Goal: Information Seeking & Learning: Learn about a topic

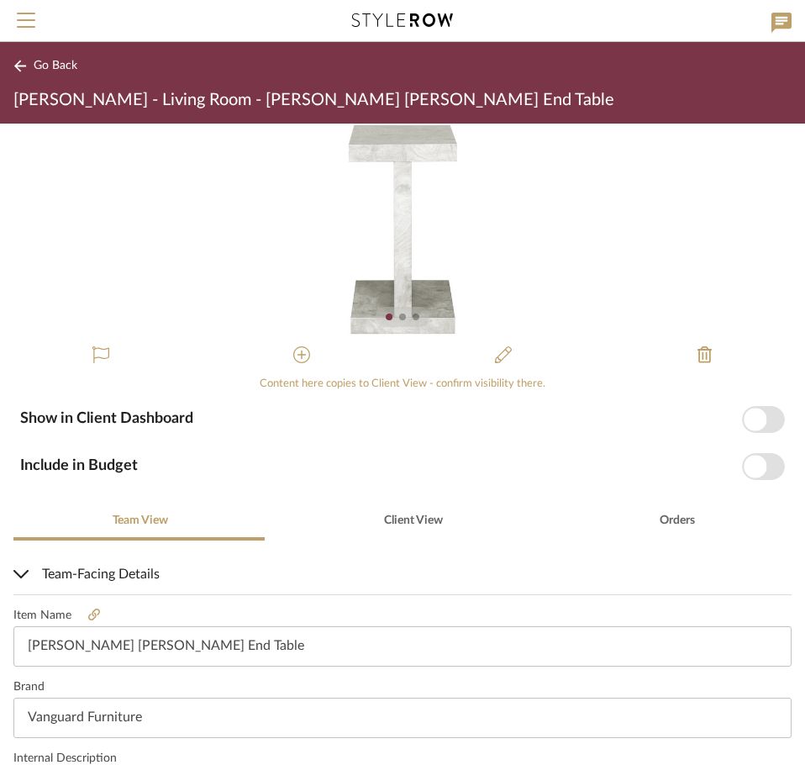
click at [24, 65] on icon at bounding box center [19, 66] width 13 height 13
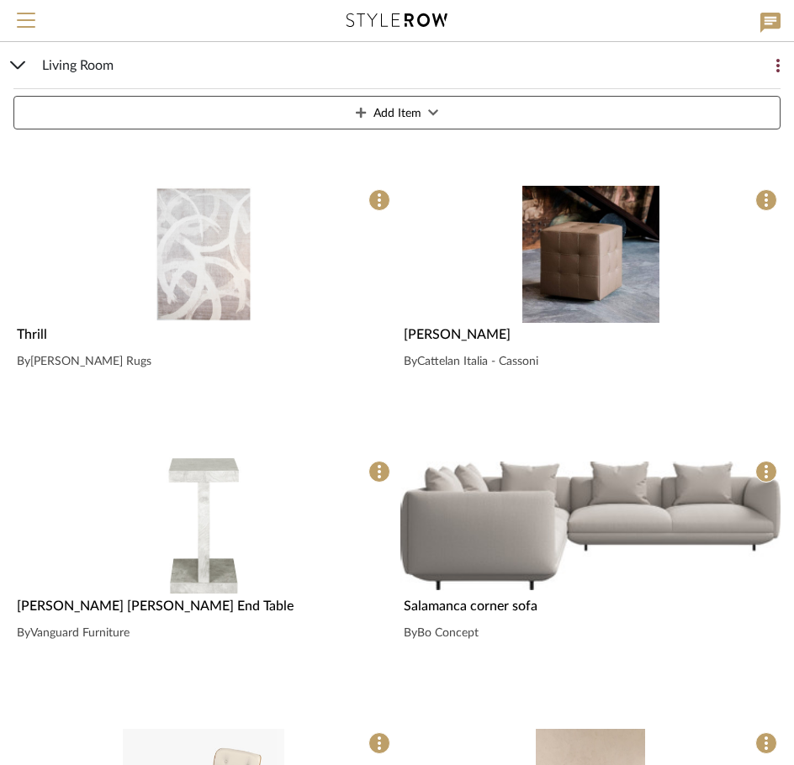
scroll to position [841, 0]
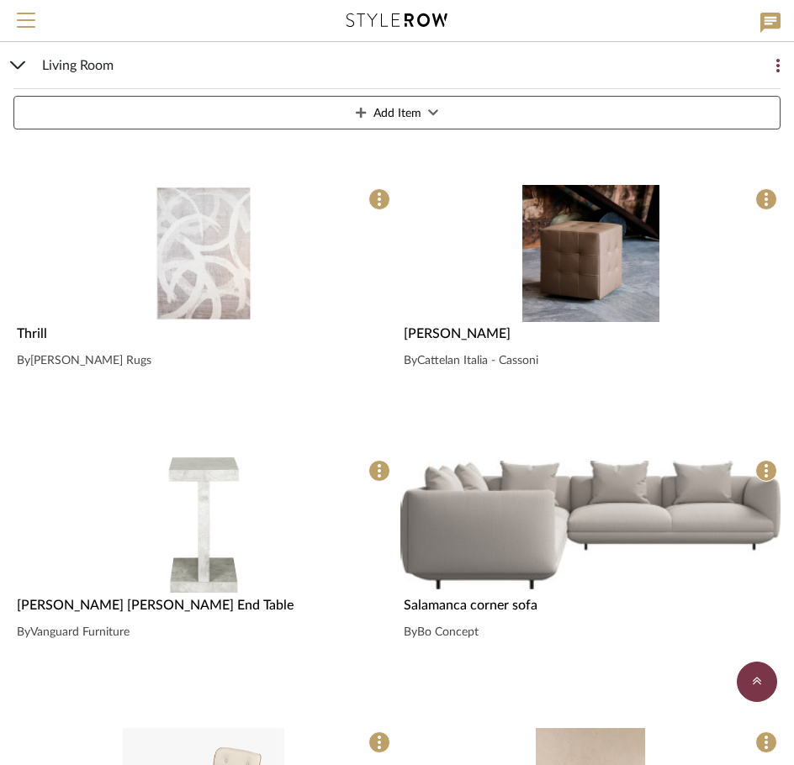
click at [0, 0] on img at bounding box center [0, 0] width 0 height 0
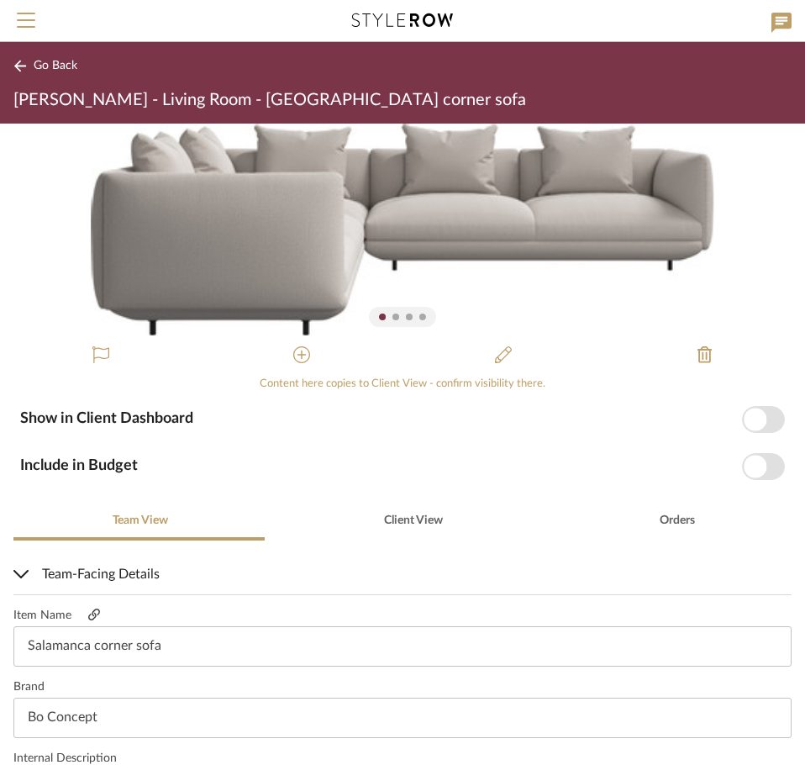
click at [89, 614] on icon at bounding box center [94, 615] width 12 height 12
click at [45, 59] on span "Go Back" at bounding box center [56, 66] width 44 height 14
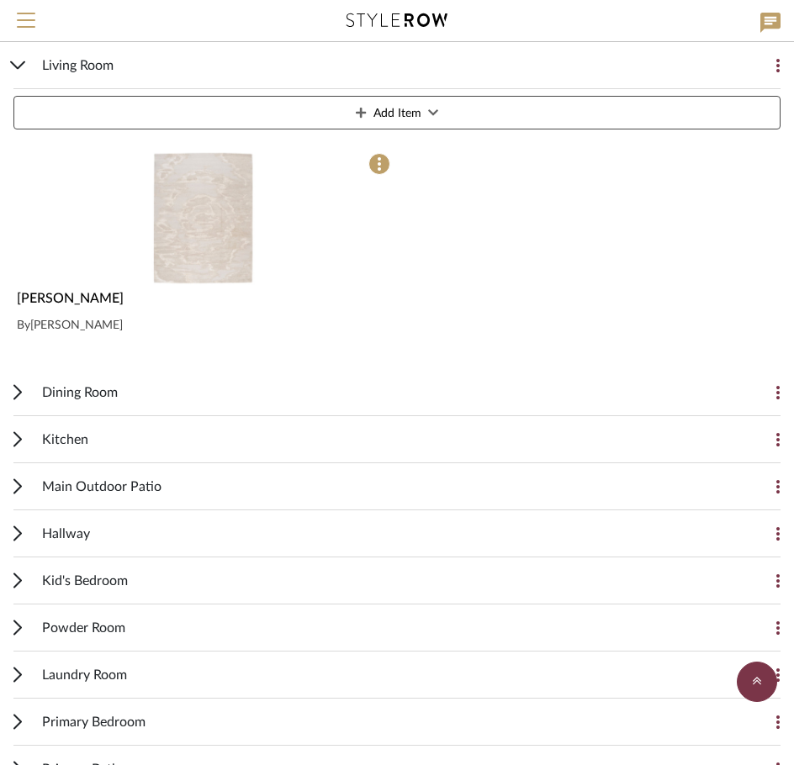
scroll to position [1739, 0]
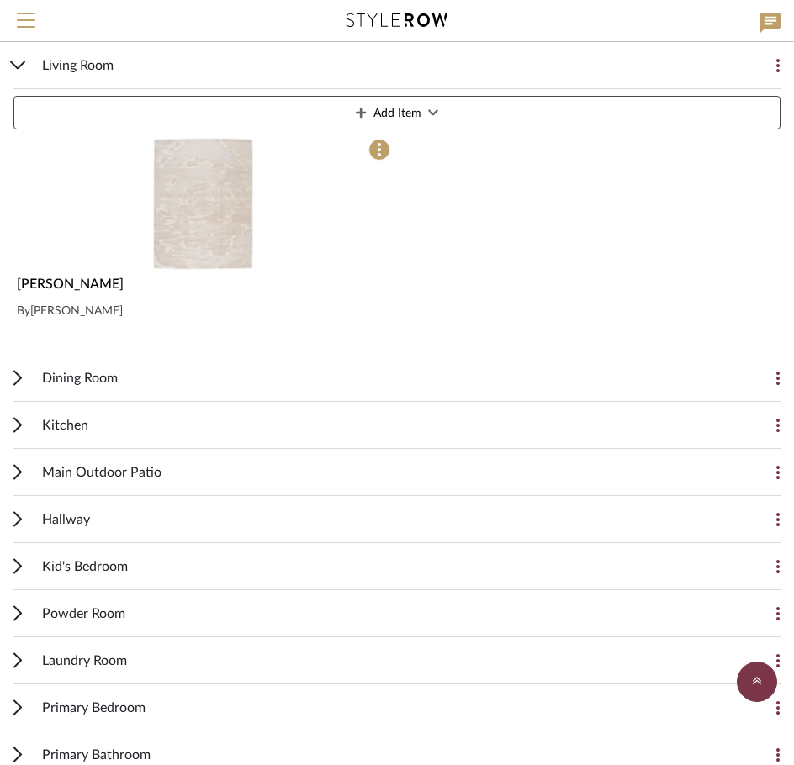
click at [172, 360] on div "Dining Room" at bounding box center [384, 378] width 684 height 46
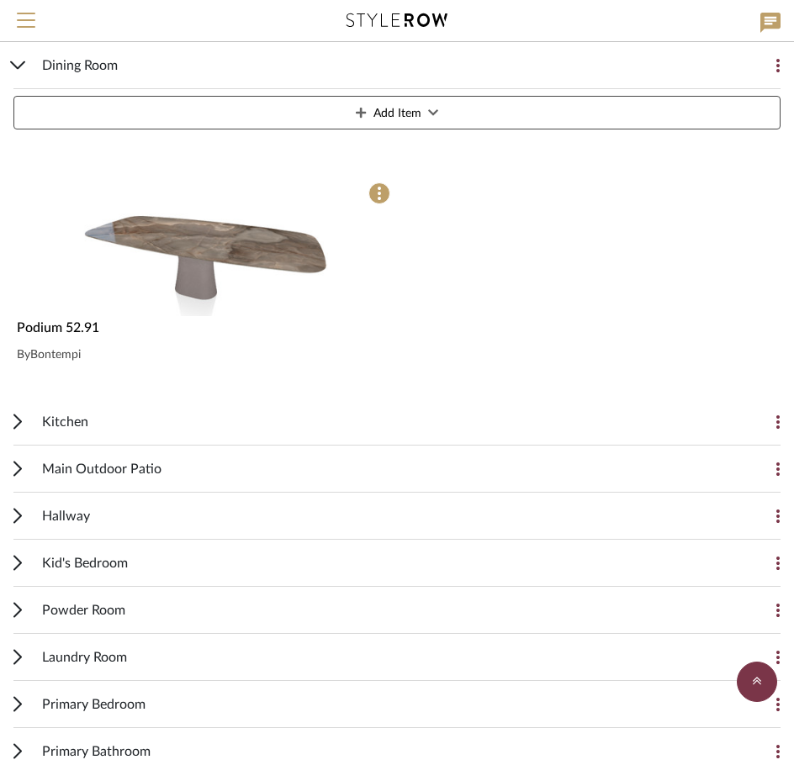
scroll to position [2328, 0]
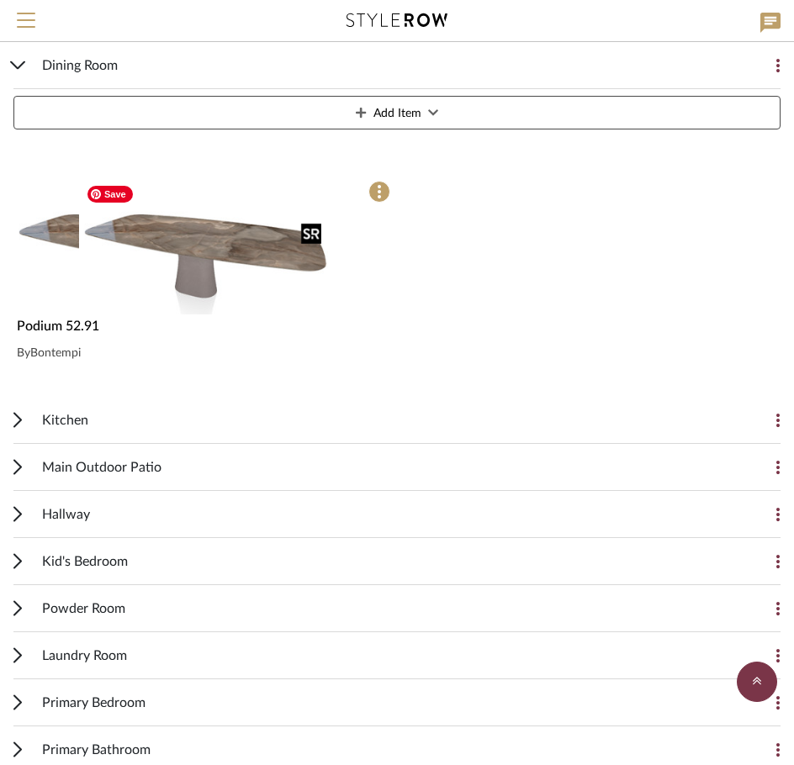
click at [207, 271] on div at bounding box center [203, 245] width 380 height 137
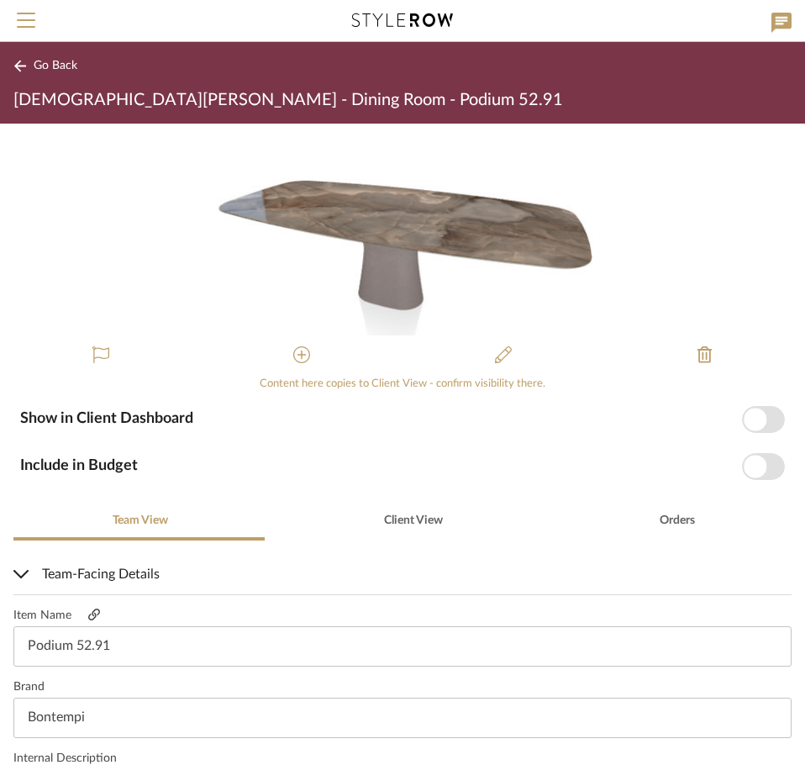
click at [92, 611] on icon at bounding box center [94, 615] width 12 height 12
click at [58, 62] on span "Go Back" at bounding box center [56, 66] width 44 height 14
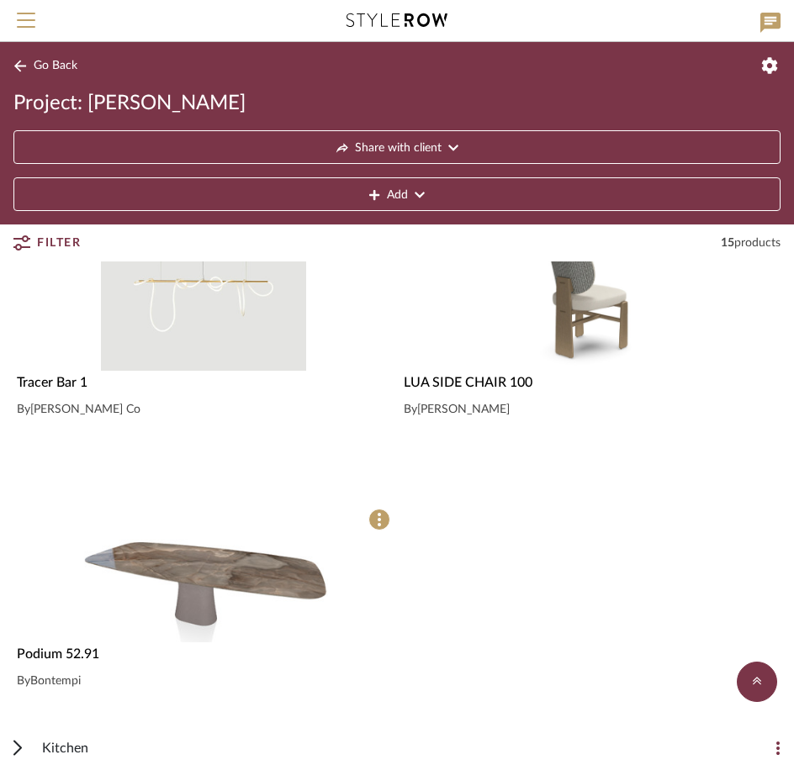
scroll to position [1992, 0]
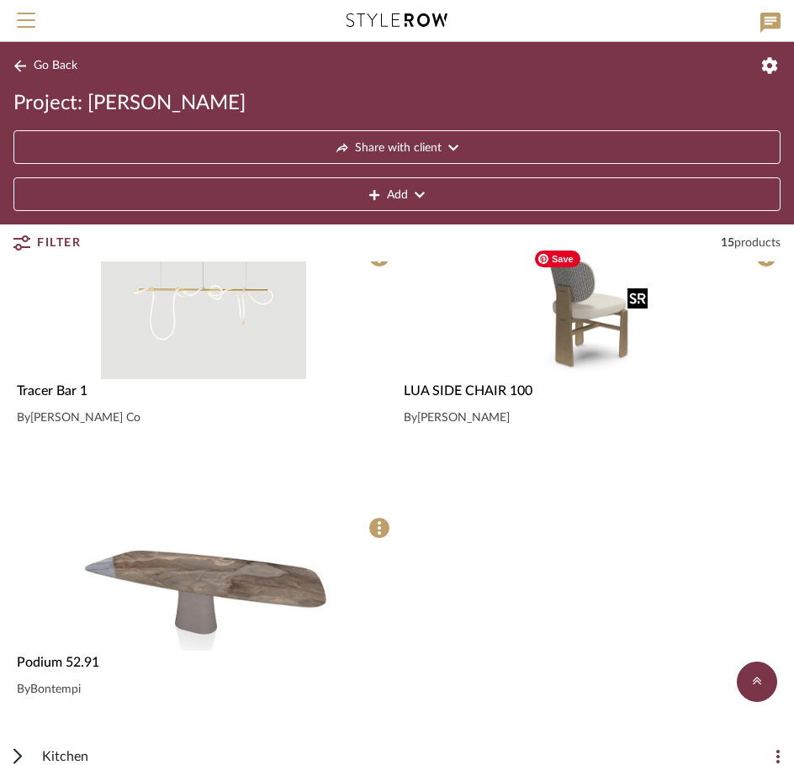
click at [583, 345] on img "0" at bounding box center [589, 310] width 127 height 137
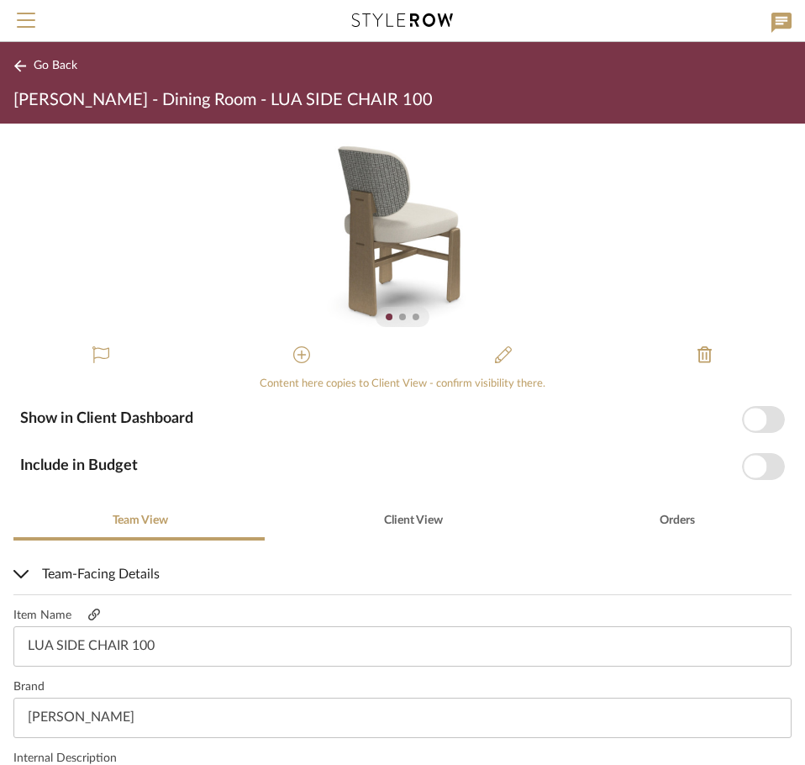
click at [86, 612] on link at bounding box center [93, 616] width 45 height 14
click at [29, 58] on button "Go Back" at bounding box center [48, 65] width 70 height 21
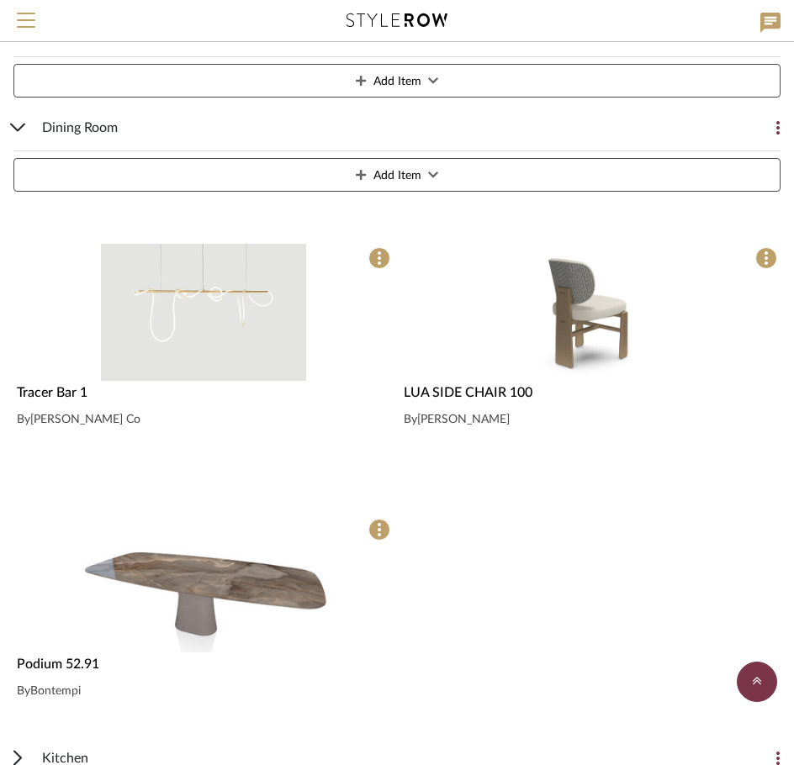
scroll to position [1992, 0]
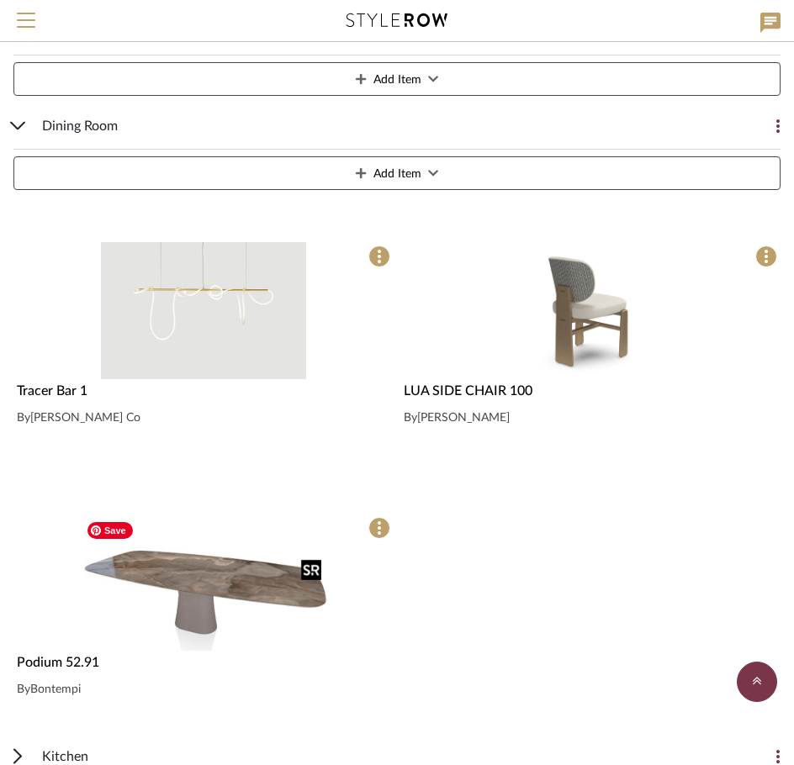
click at [191, 529] on img "0" at bounding box center [203, 582] width 249 height 137
